Goal: Information Seeking & Learning: Find specific fact

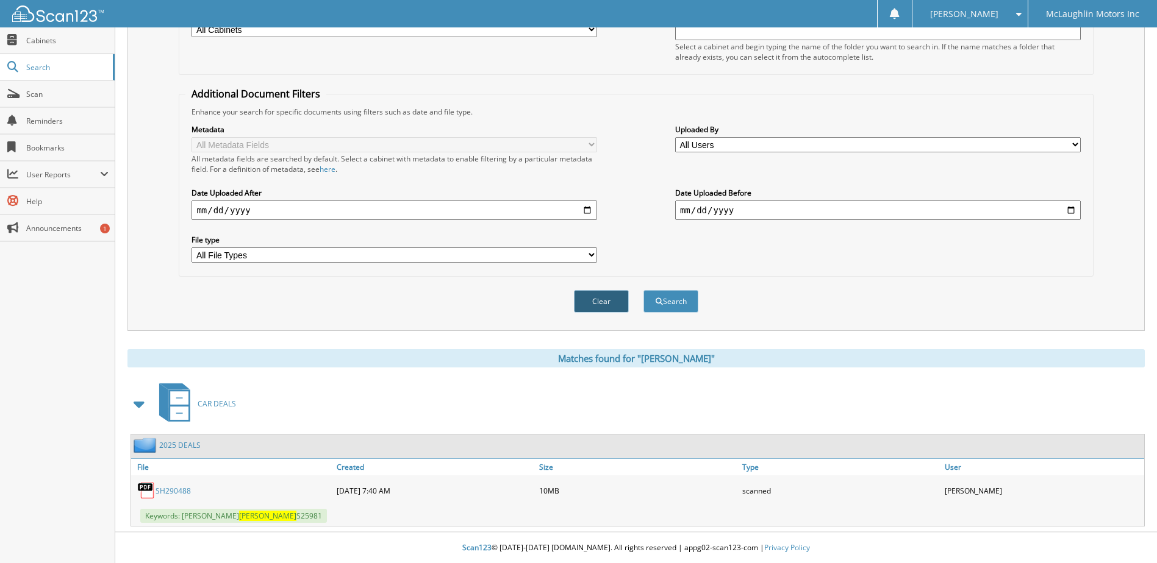
click at [597, 299] on button "Clear" at bounding box center [601, 301] width 55 height 23
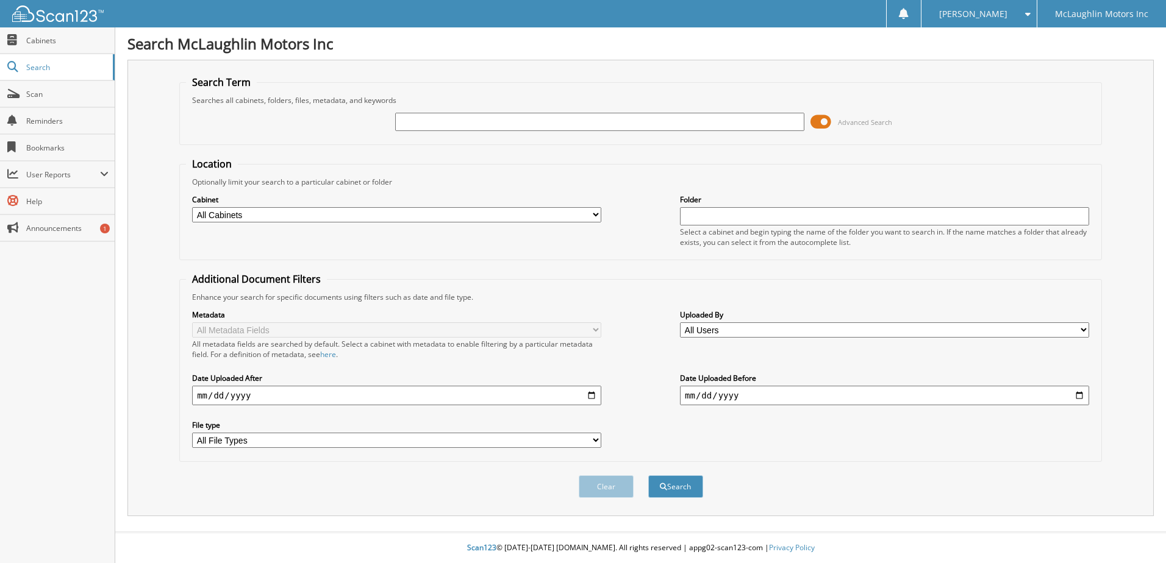
click at [464, 119] on input "text" at bounding box center [599, 122] width 409 height 18
type input "[PERSON_NAME]"
click at [648, 476] on button "Search" at bounding box center [675, 487] width 55 height 23
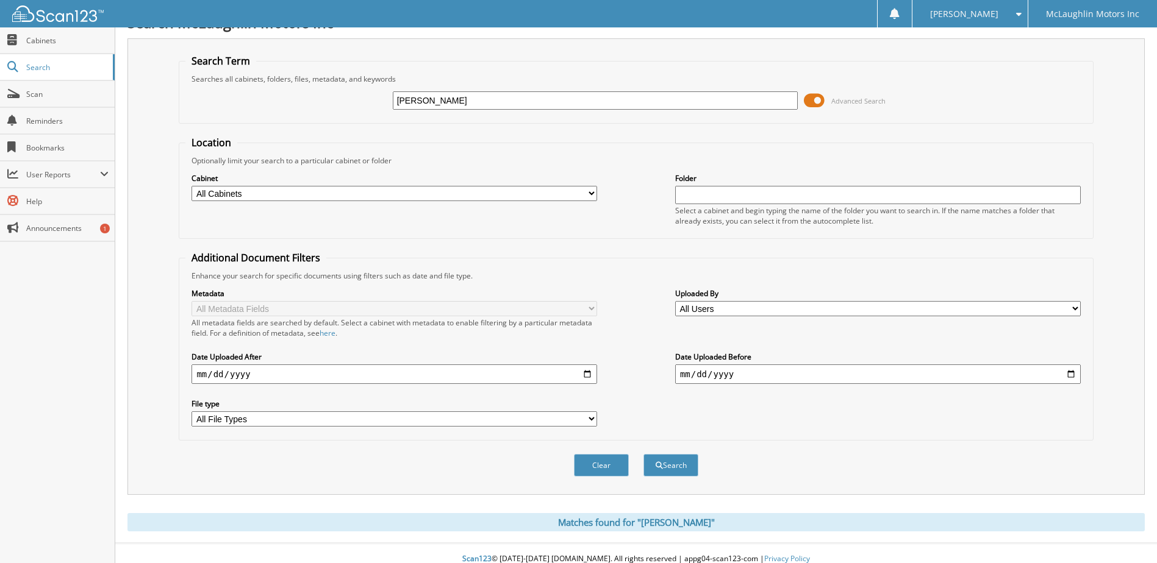
scroll to position [33, 0]
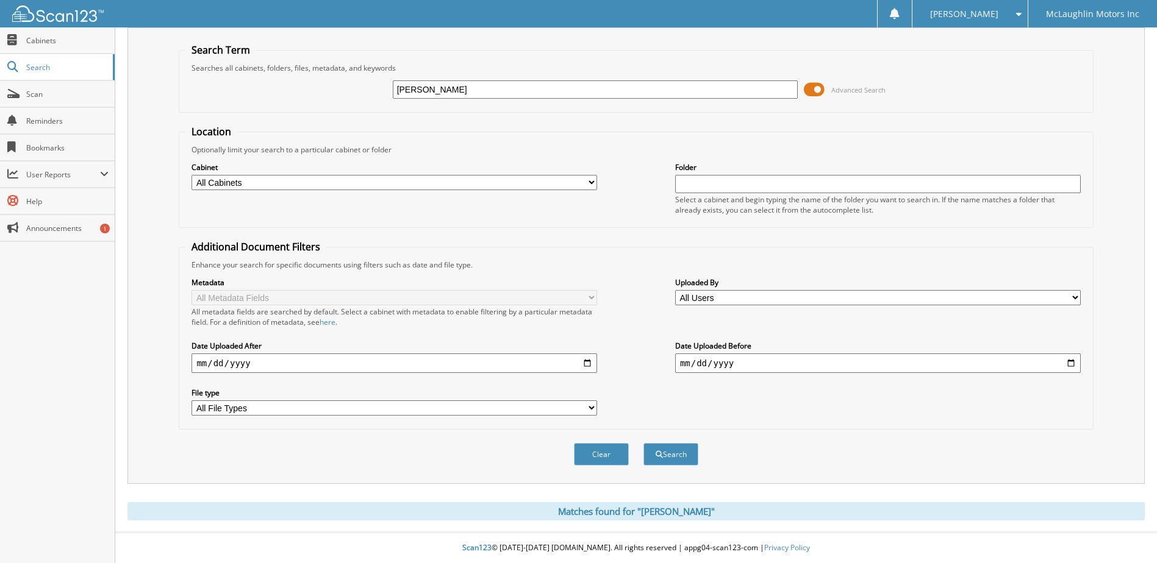
drag, startPoint x: 412, startPoint y: 90, endPoint x: 332, endPoint y: 81, distance: 80.3
click at [321, 102] on div "[PERSON_NAME] Advanced Search" at bounding box center [635, 89] width 901 height 33
type input "depauw"
click at [643, 443] on button "Search" at bounding box center [670, 454] width 55 height 23
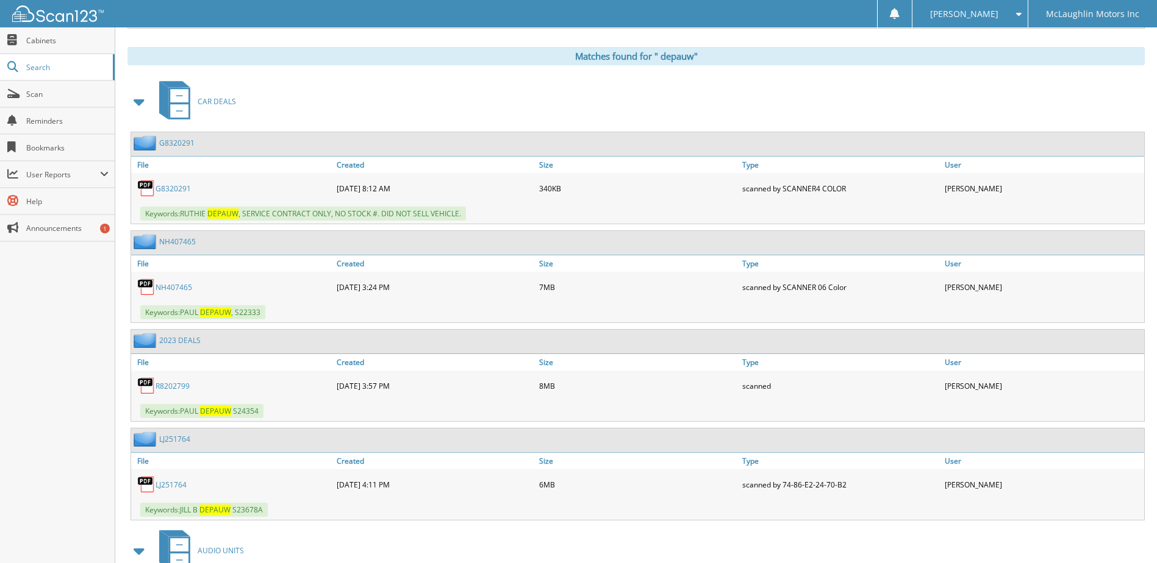
scroll to position [610, 0]
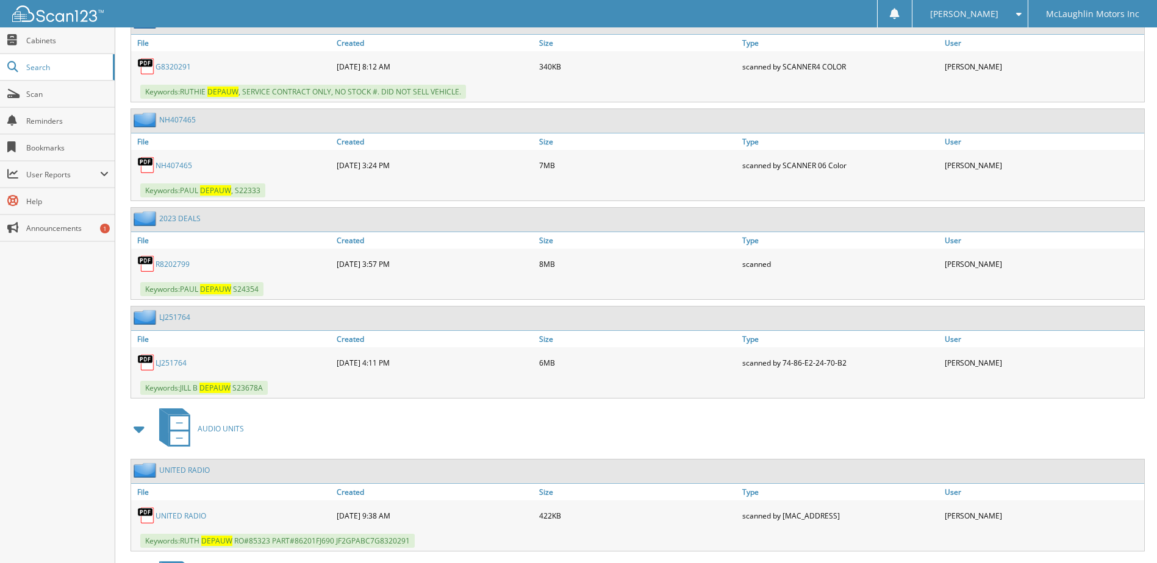
click at [177, 268] on link "R 8 2 0 2 7 9 9" at bounding box center [172, 264] width 34 height 10
